Goal: Task Accomplishment & Management: Manage account settings

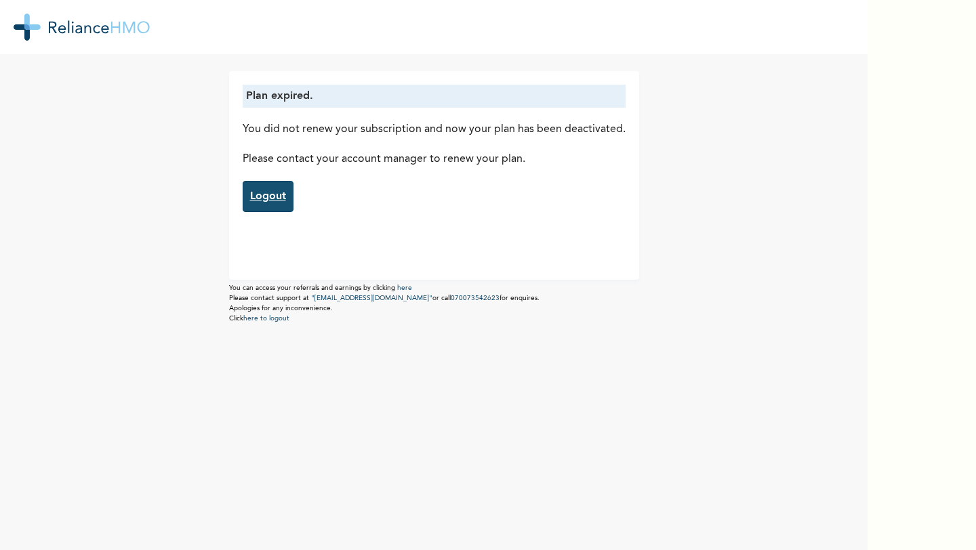
click at [291, 180] on div "Plan expired. You did not renew your subscription and now your plan has been de…" at bounding box center [434, 148] width 383 height 127
click at [272, 201] on link "Logout" at bounding box center [268, 196] width 51 height 31
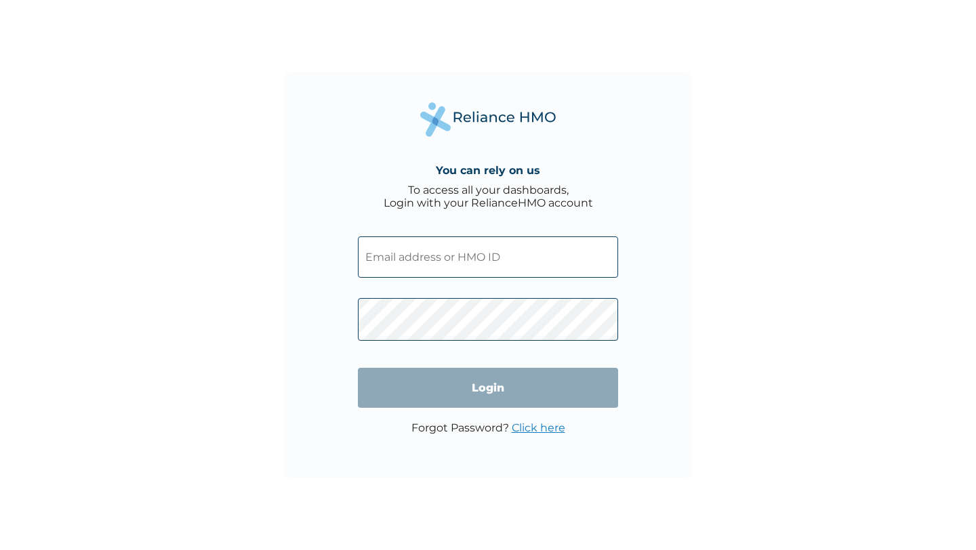
type input "ENY/10139/A"
click at [472, 297] on span at bounding box center [488, 316] width 260 height 63
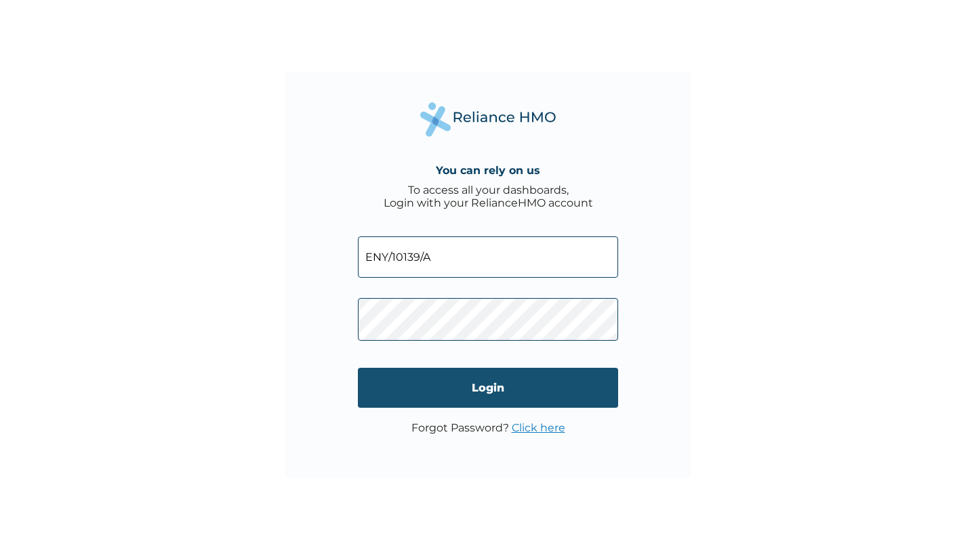
click at [436, 386] on input "Login" at bounding box center [488, 388] width 260 height 40
